Goal: Transaction & Acquisition: Book appointment/travel/reservation

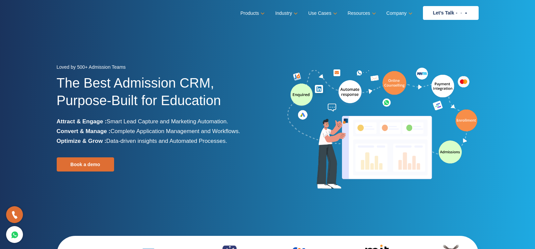
click at [296, 14] on ul "Products Education CRM Streamline your entire admissions process on a single pl…" at bounding box center [359, 13] width 238 height 14
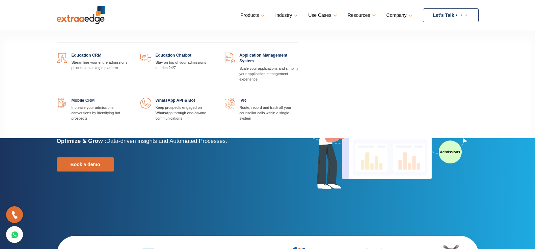
click at [261, 12] on link "Products" at bounding box center [251, 15] width 23 height 10
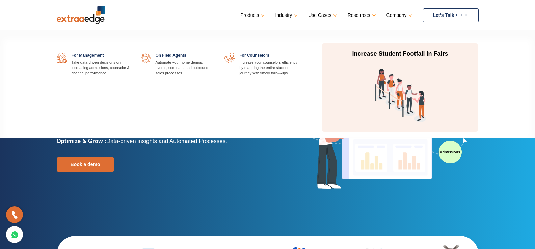
click at [333, 14] on link "Use Cases" at bounding box center [321, 15] width 27 height 10
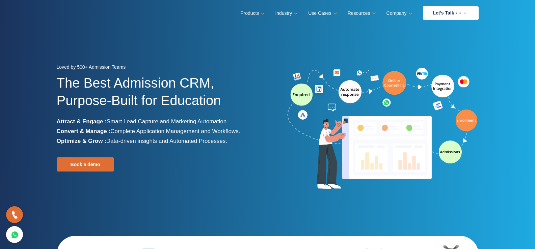
click at [375, 17] on ul "Products Education CRM Streamline your entire admissions process on a single pl…" at bounding box center [359, 13] width 238 height 14
click at [87, 164] on link "Book a demo" at bounding box center [85, 165] width 57 height 14
